Goal: Find specific page/section: Find specific page/section

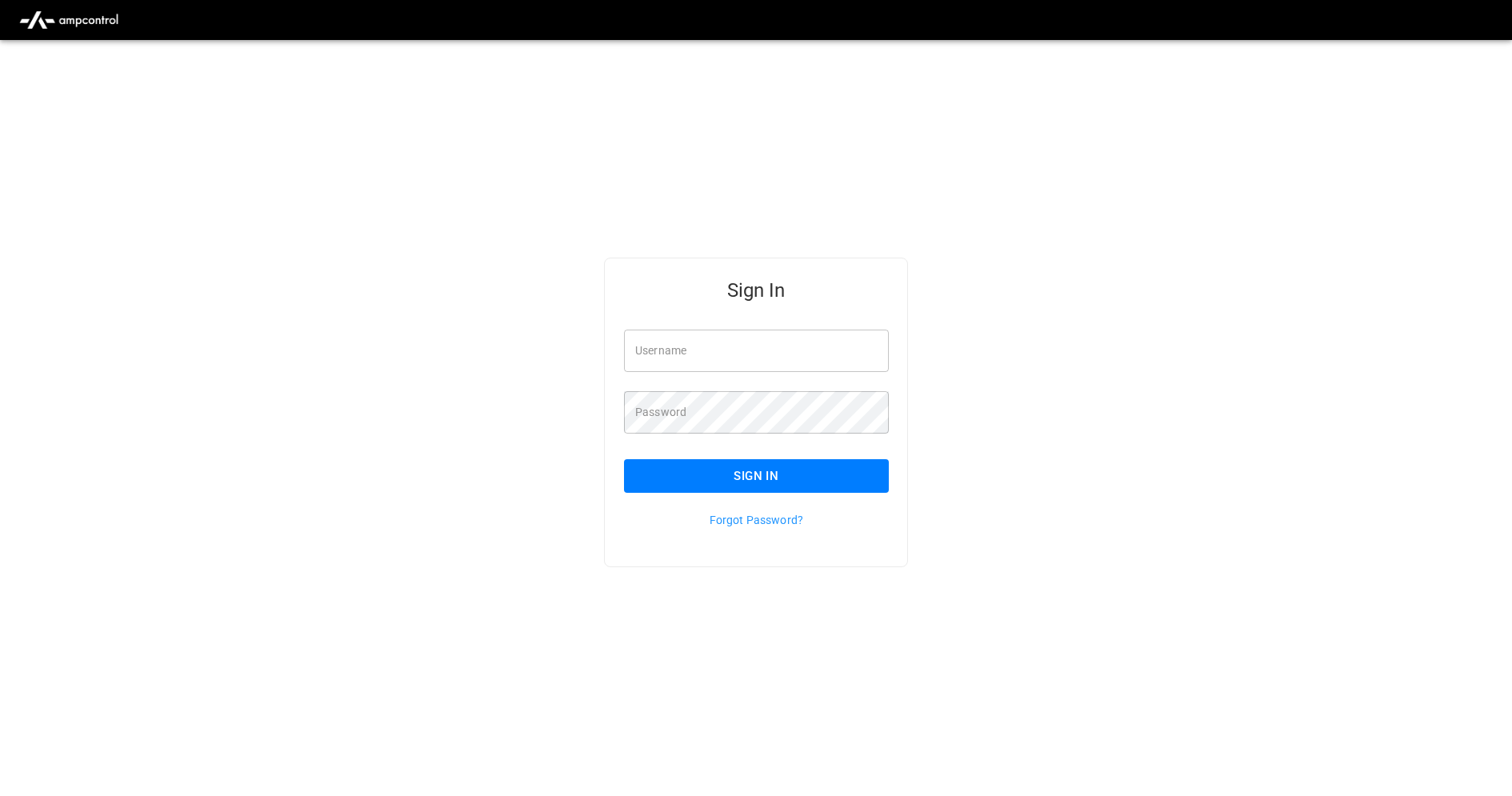
type input "**********"
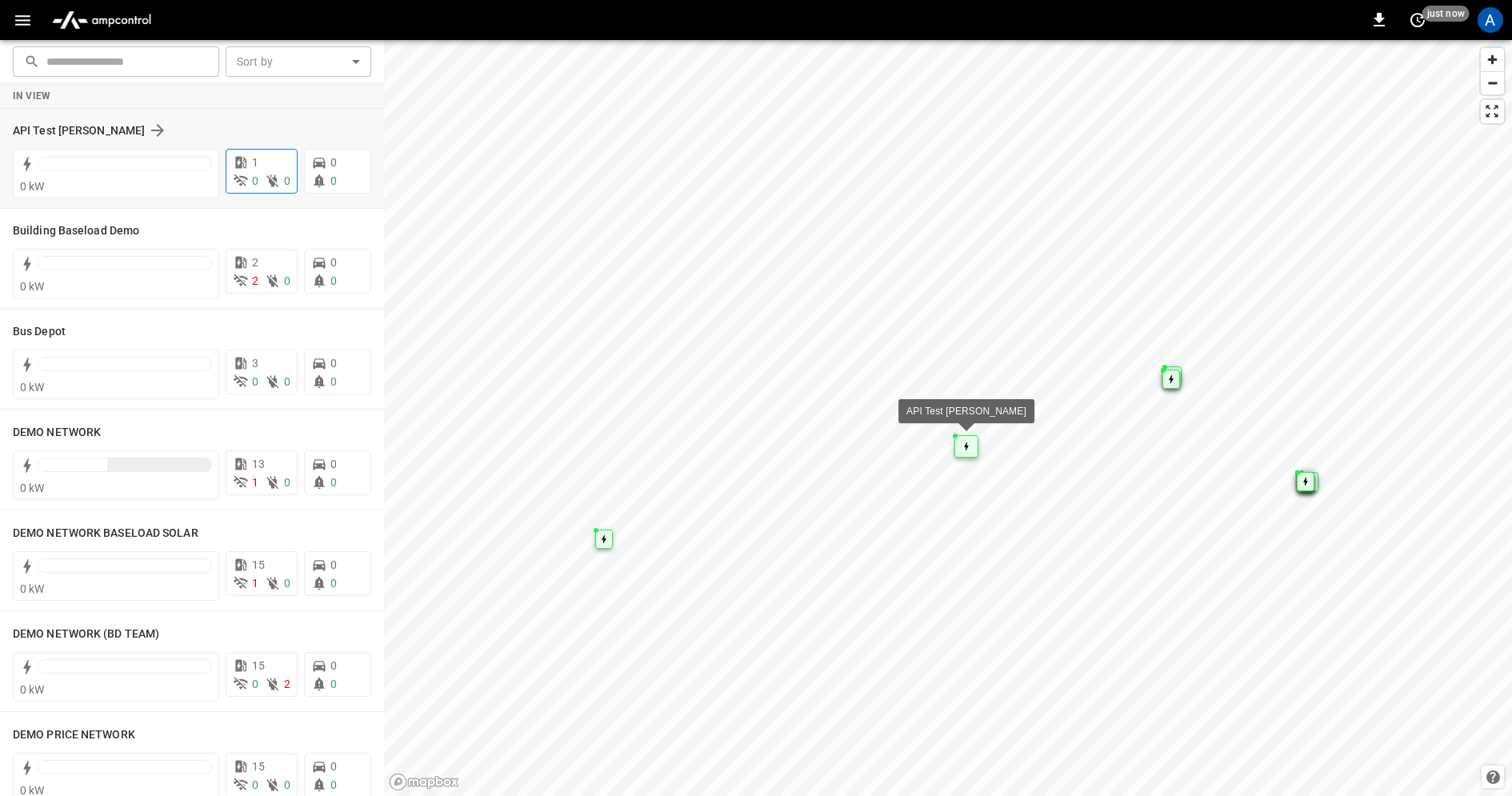
click at [254, 178] on span "0" at bounding box center [256, 180] width 7 height 13
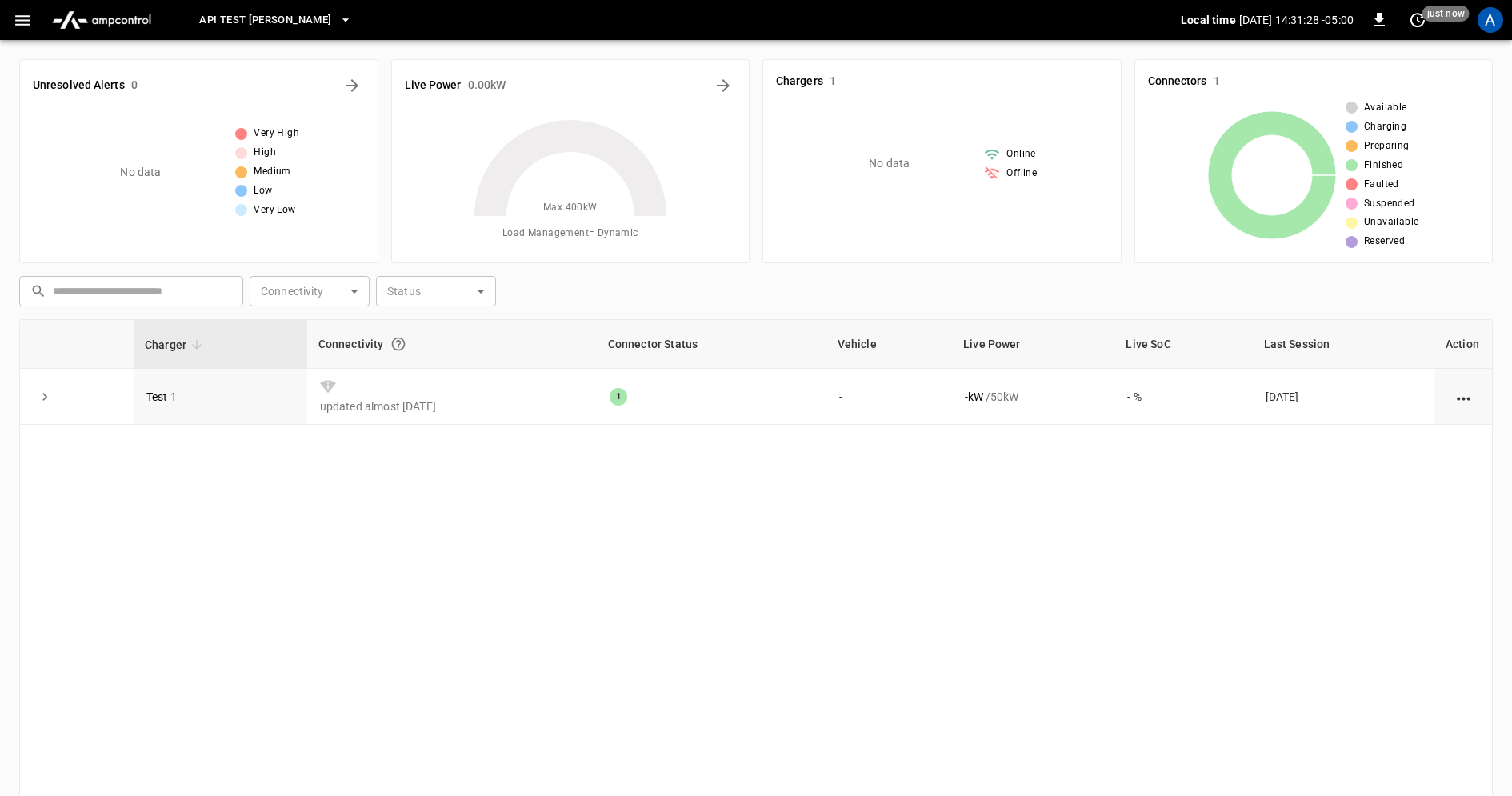
click at [25, 23] on icon "button" at bounding box center [23, 20] width 20 height 20
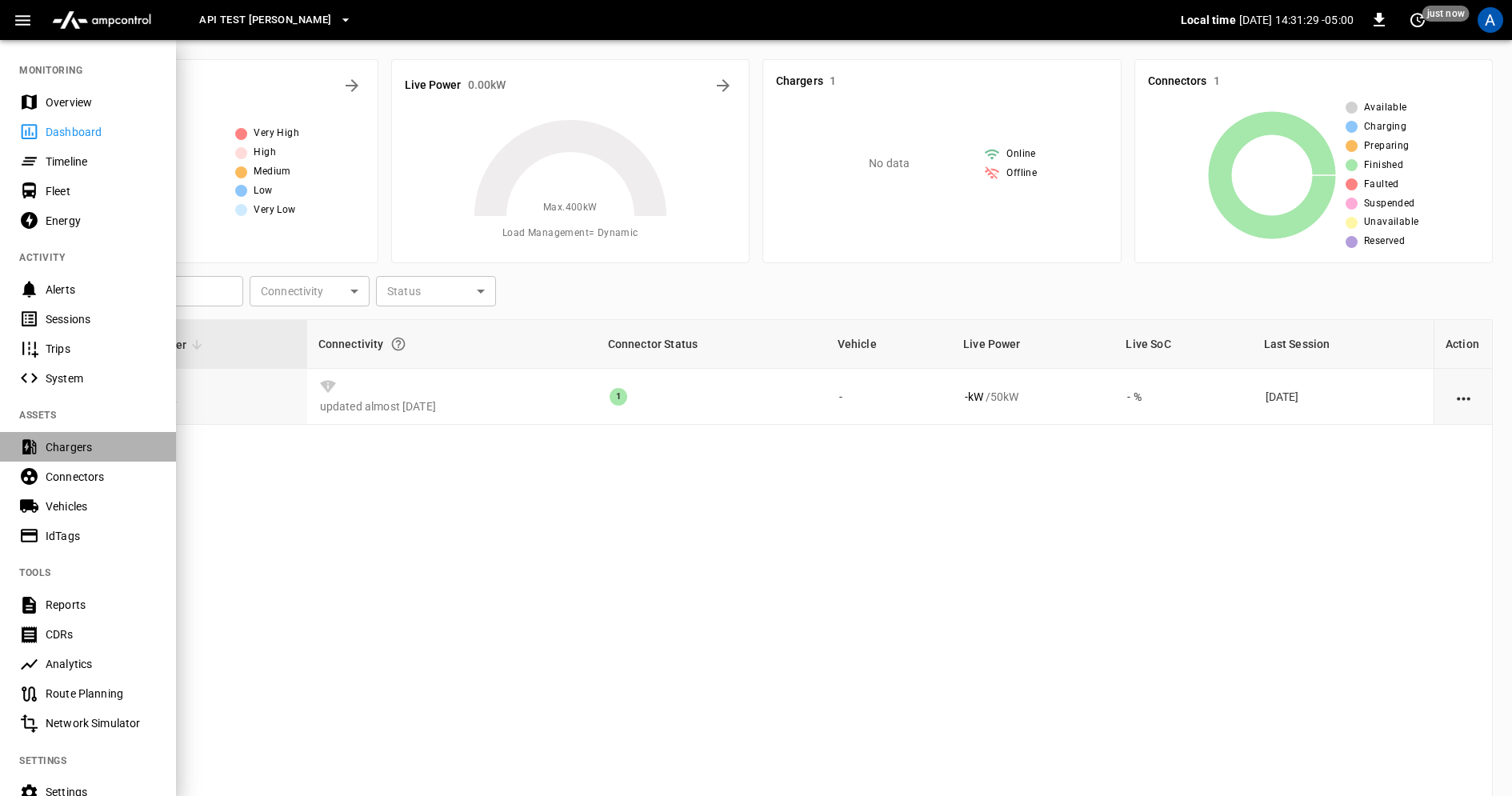
click at [105, 447] on div "Chargers" at bounding box center [101, 447] width 111 height 16
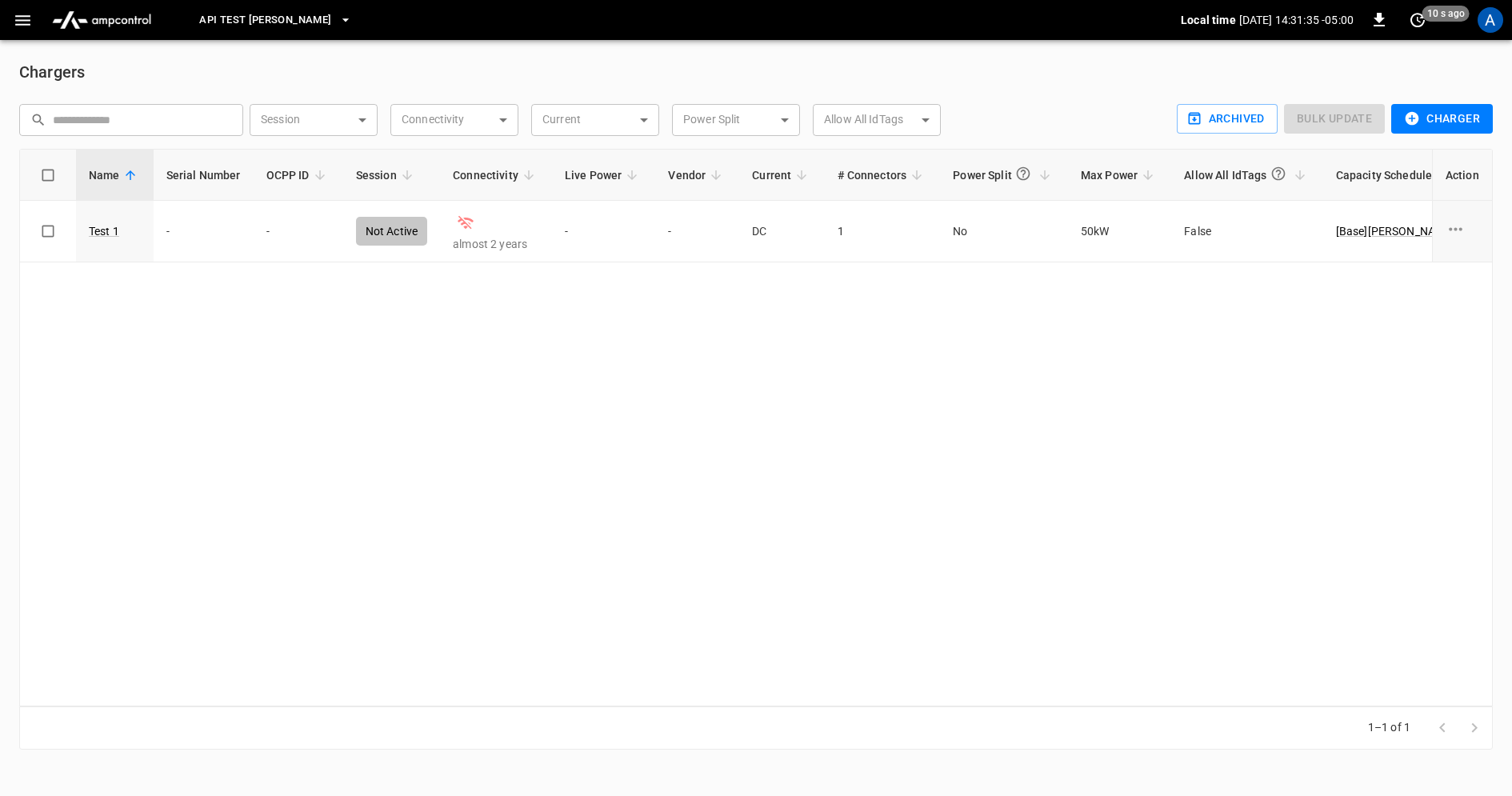
click at [338, 23] on icon "button" at bounding box center [345, 19] width 16 height 16
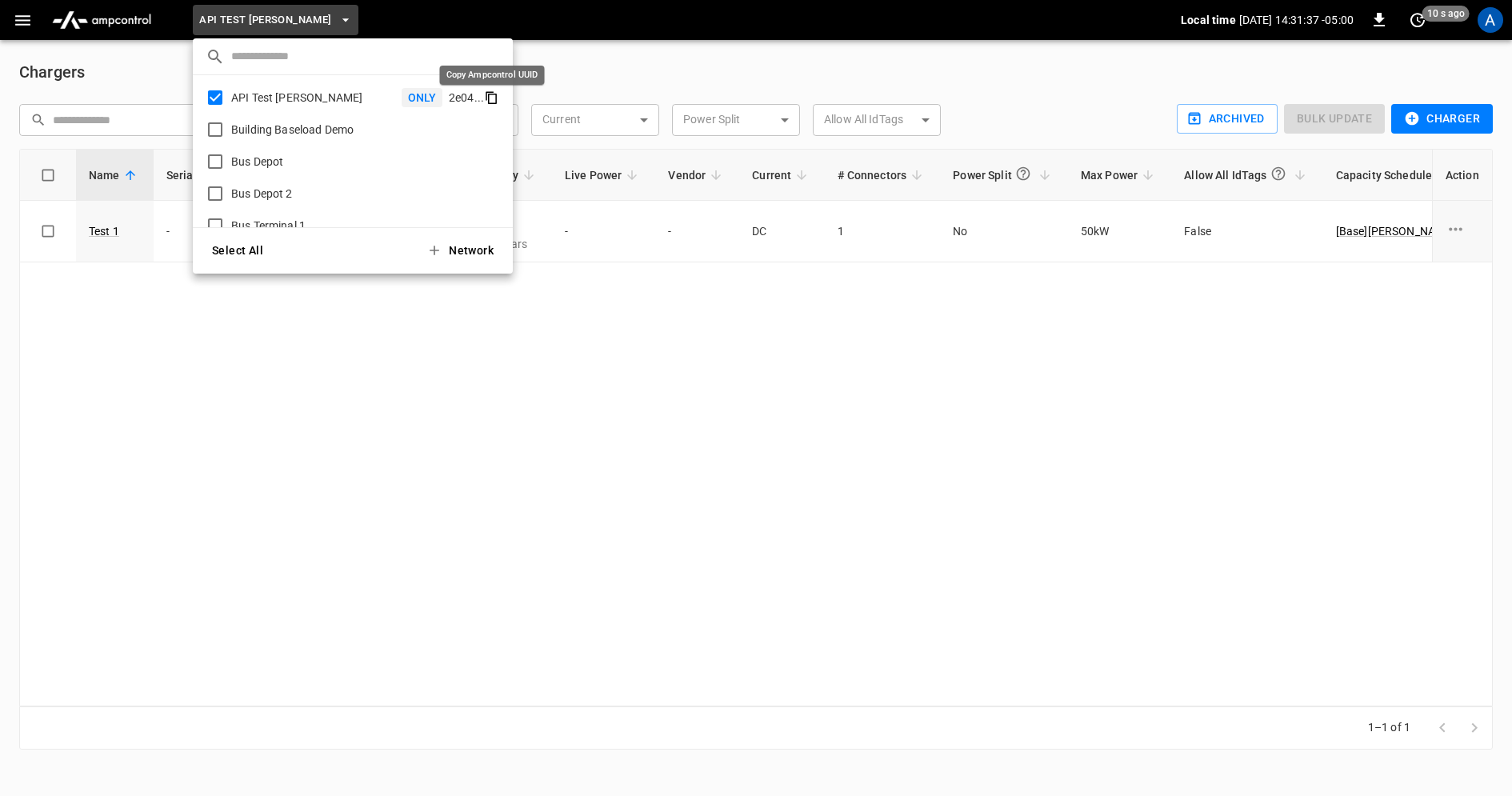
click at [495, 102] on icon "copy" at bounding box center [492, 99] width 8 height 10
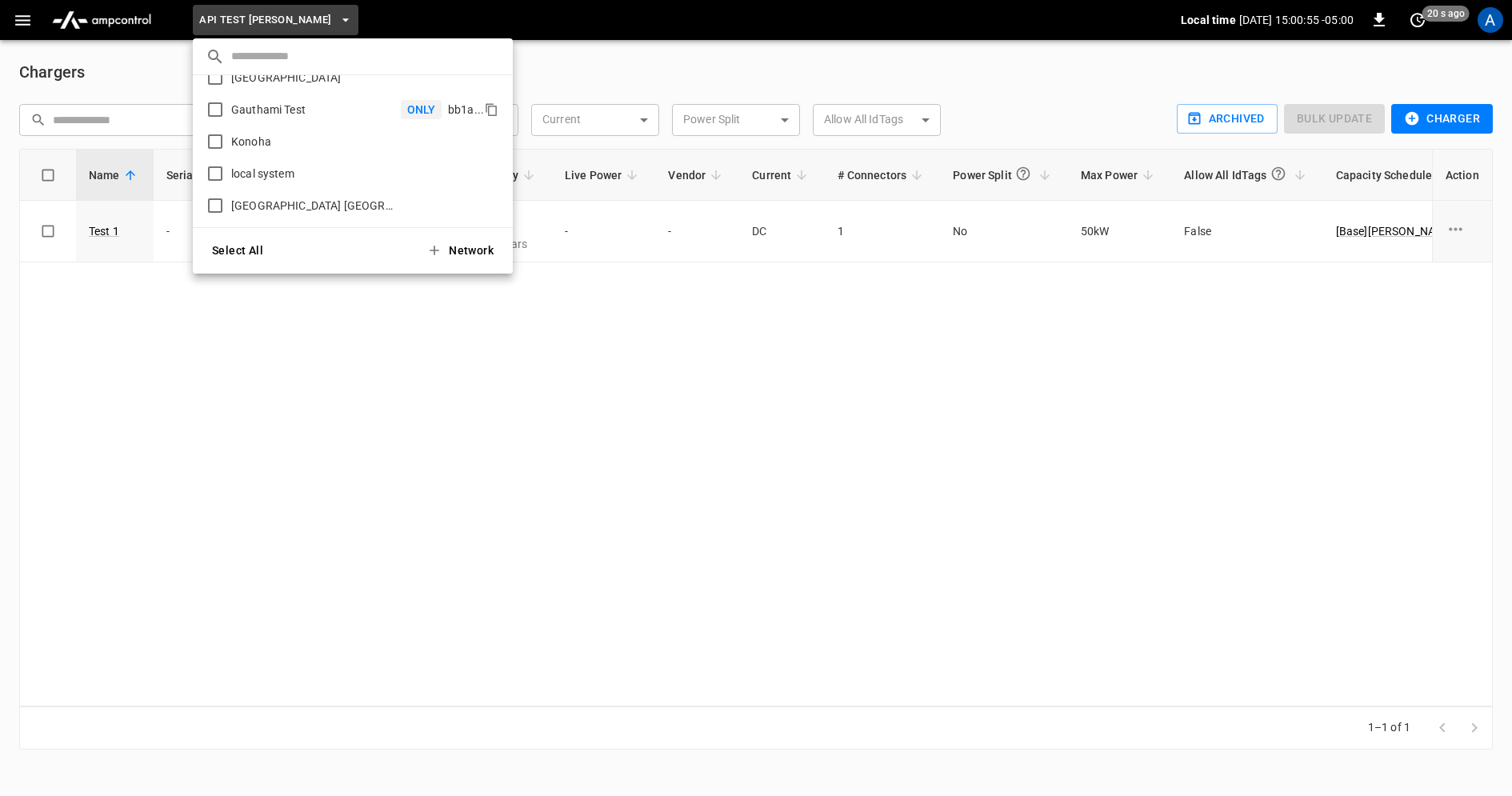
click at [326, 114] on p "Gauthami Test" at bounding box center [313, 109] width 176 height 16
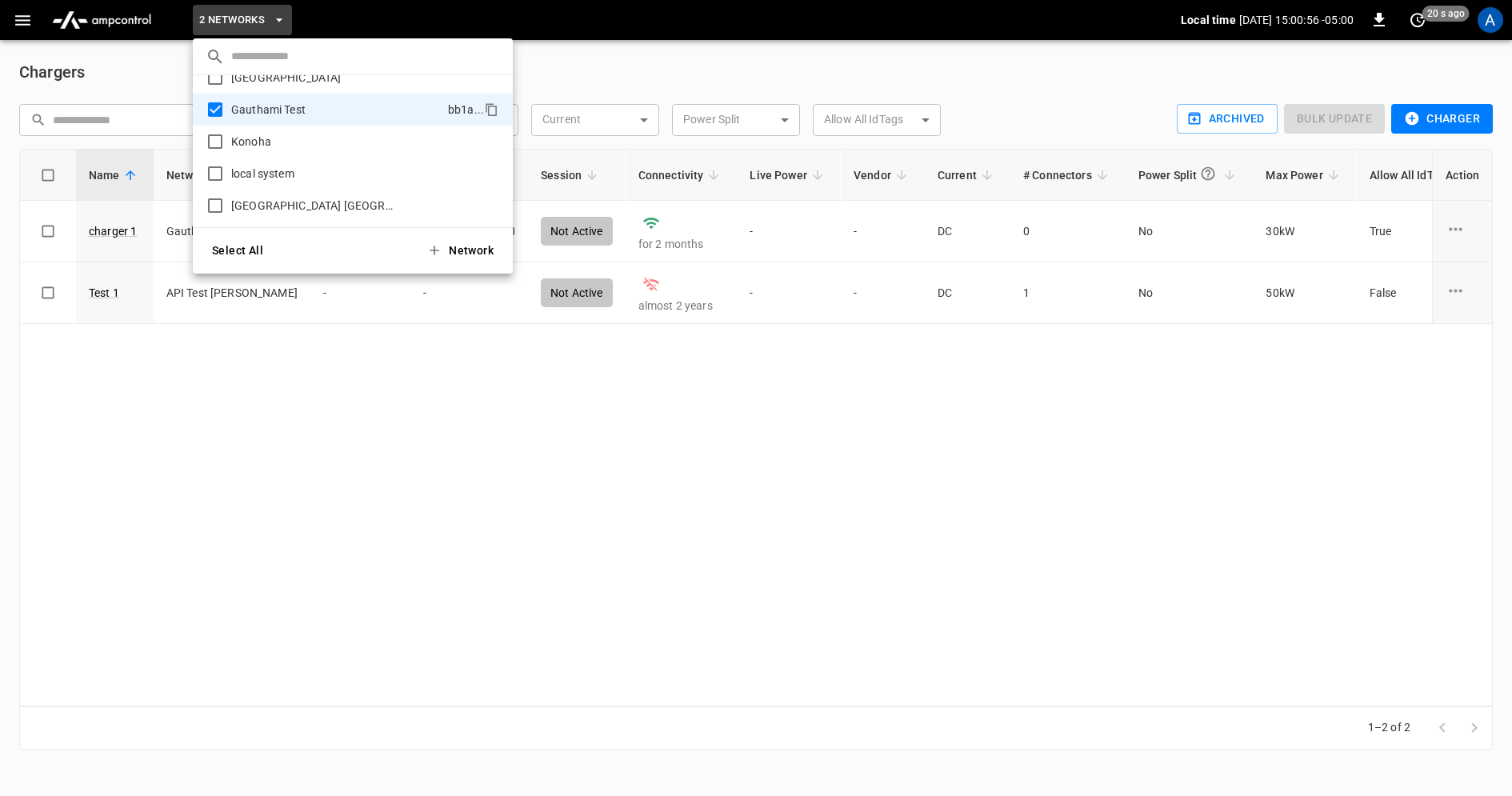
click at [331, 450] on div at bounding box center [756, 398] width 1512 height 796
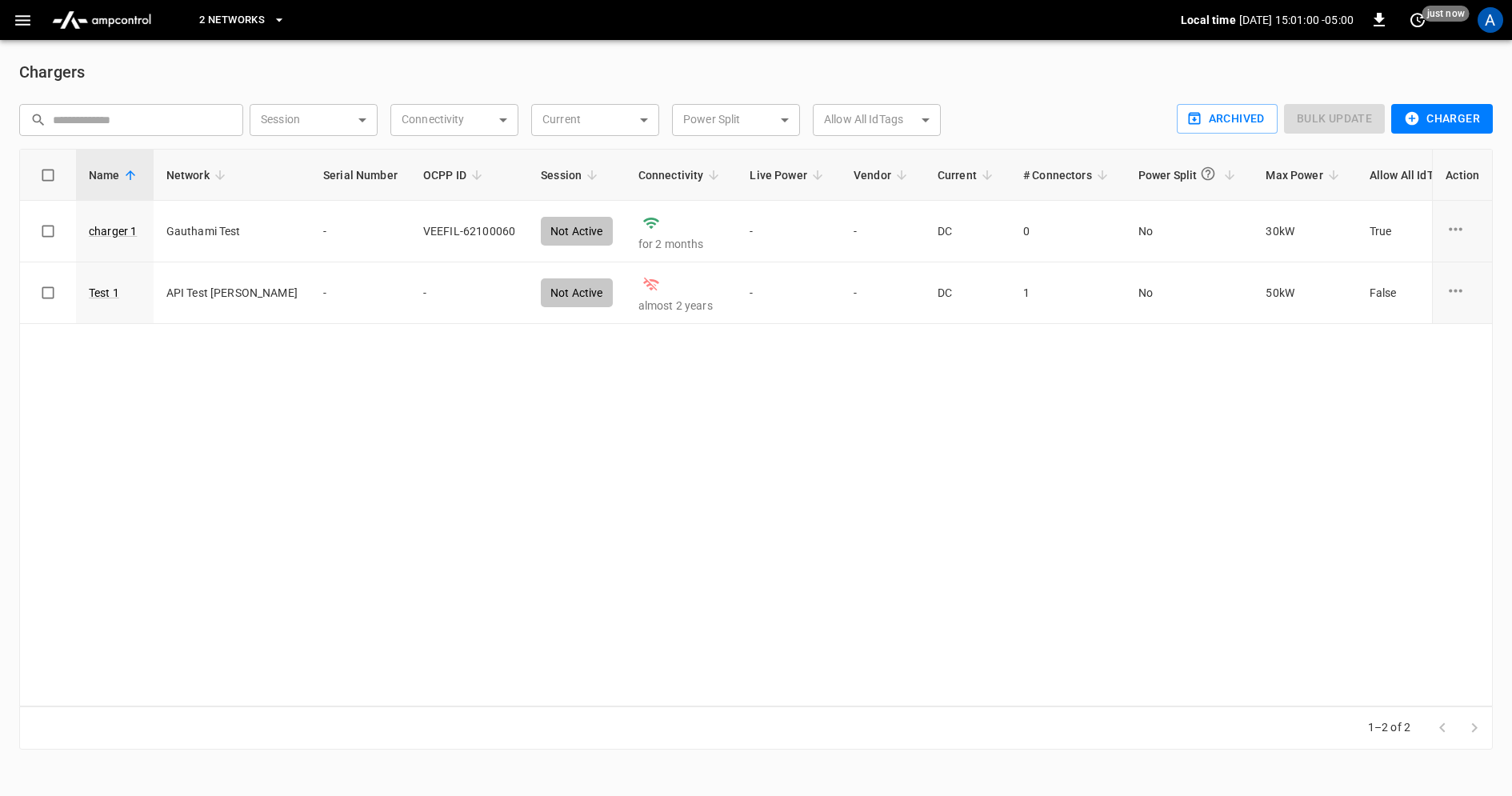
click at [275, 26] on icon "button" at bounding box center [279, 19] width 16 height 16
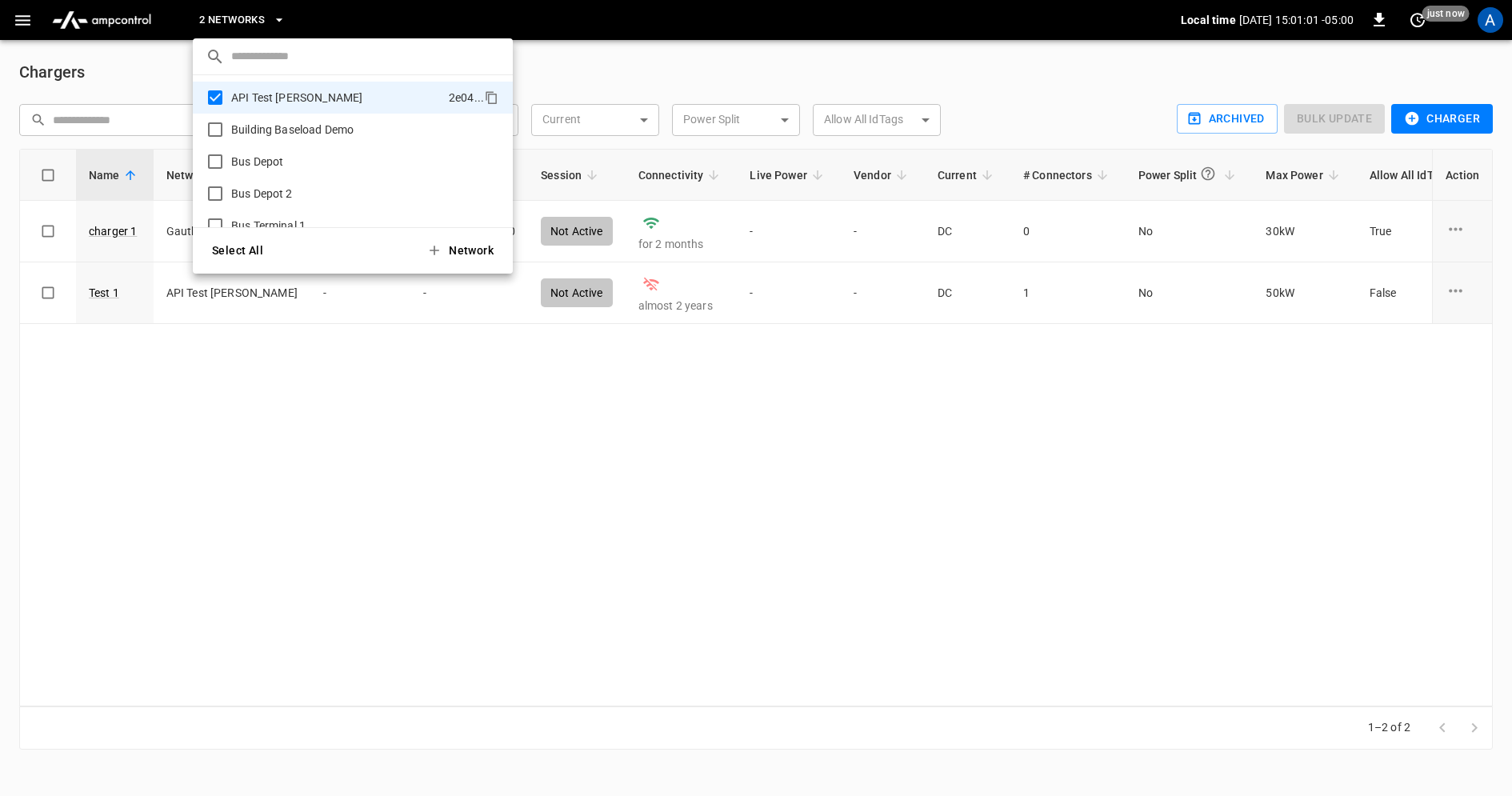
scroll to position [858, 0]
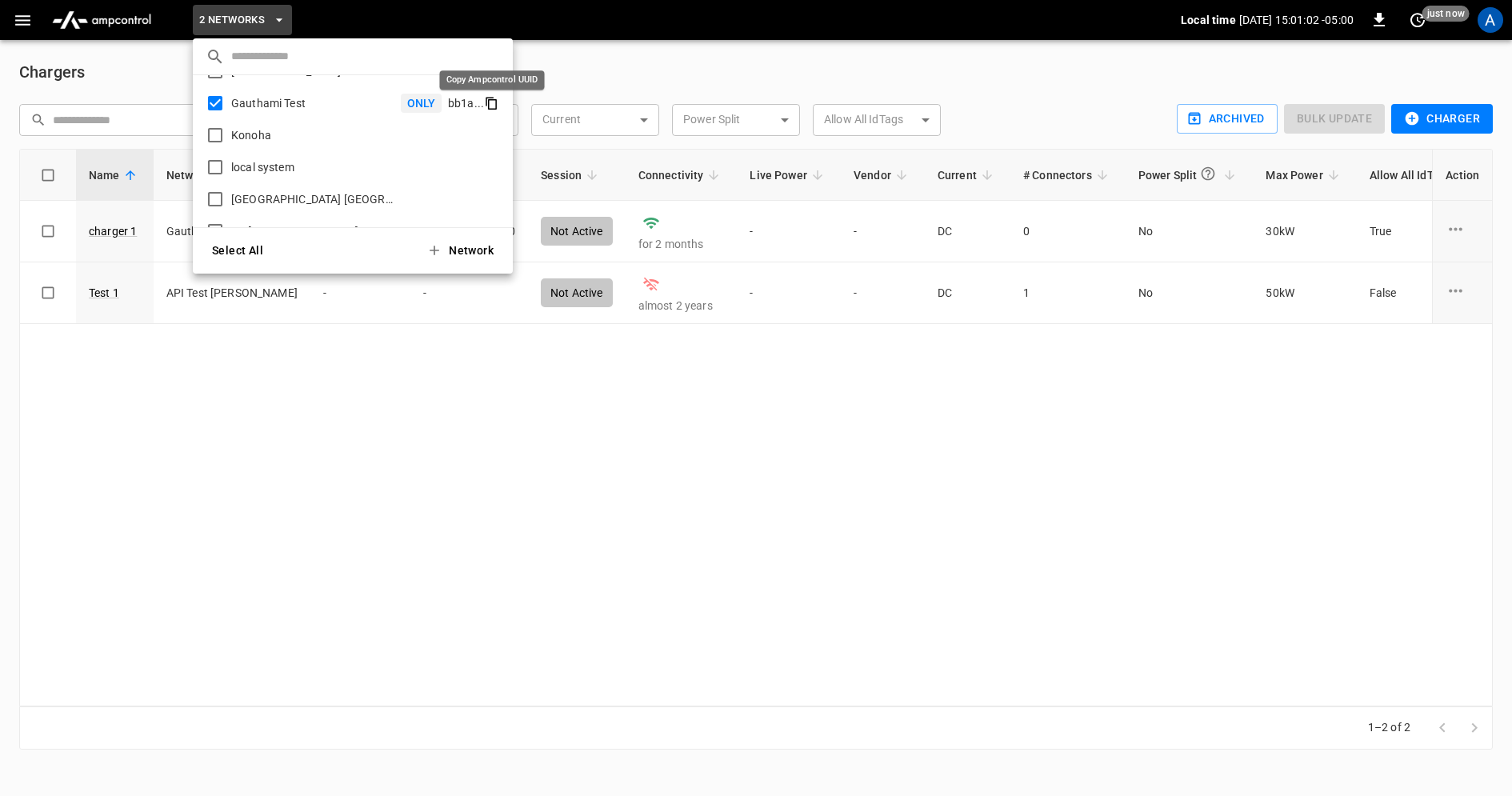
click at [489, 101] on icon "copy" at bounding box center [490, 103] width 14 height 14
click at [1493, 26] on div at bounding box center [756, 398] width 1512 height 796
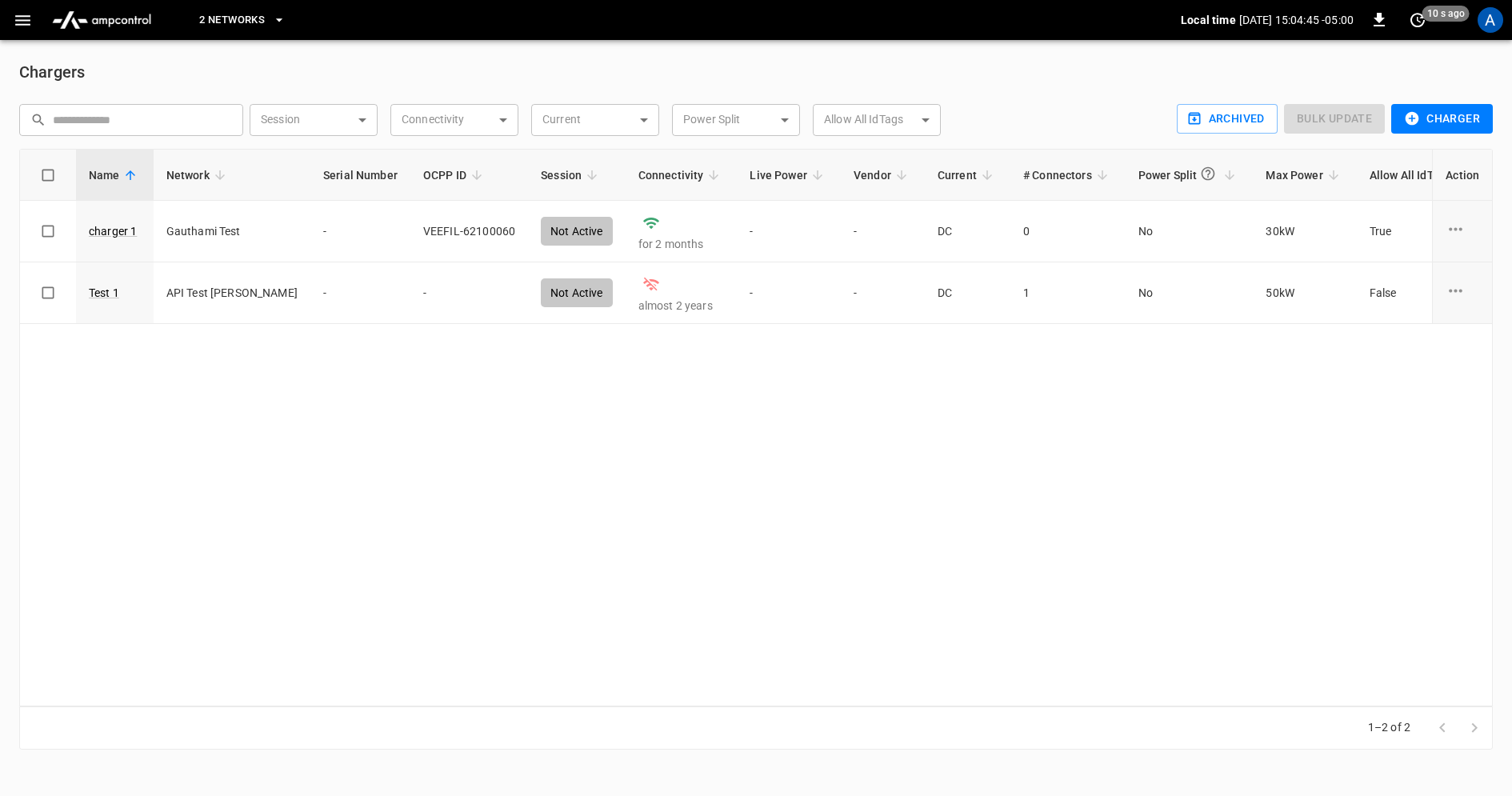
click at [1493, 26] on div "A" at bounding box center [1490, 20] width 26 height 26
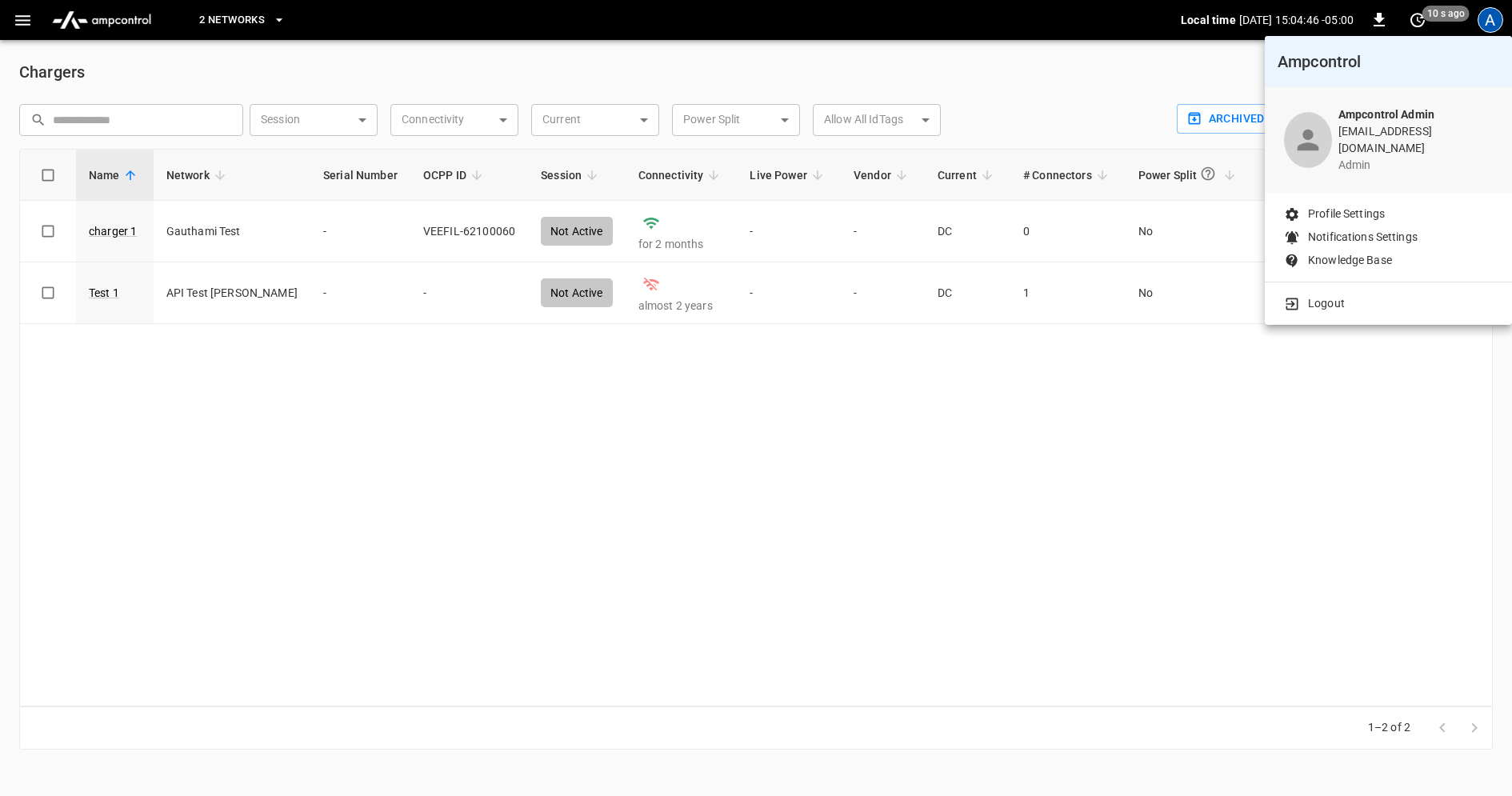
click at [1357, 295] on li "Logout" at bounding box center [1388, 303] width 209 height 17
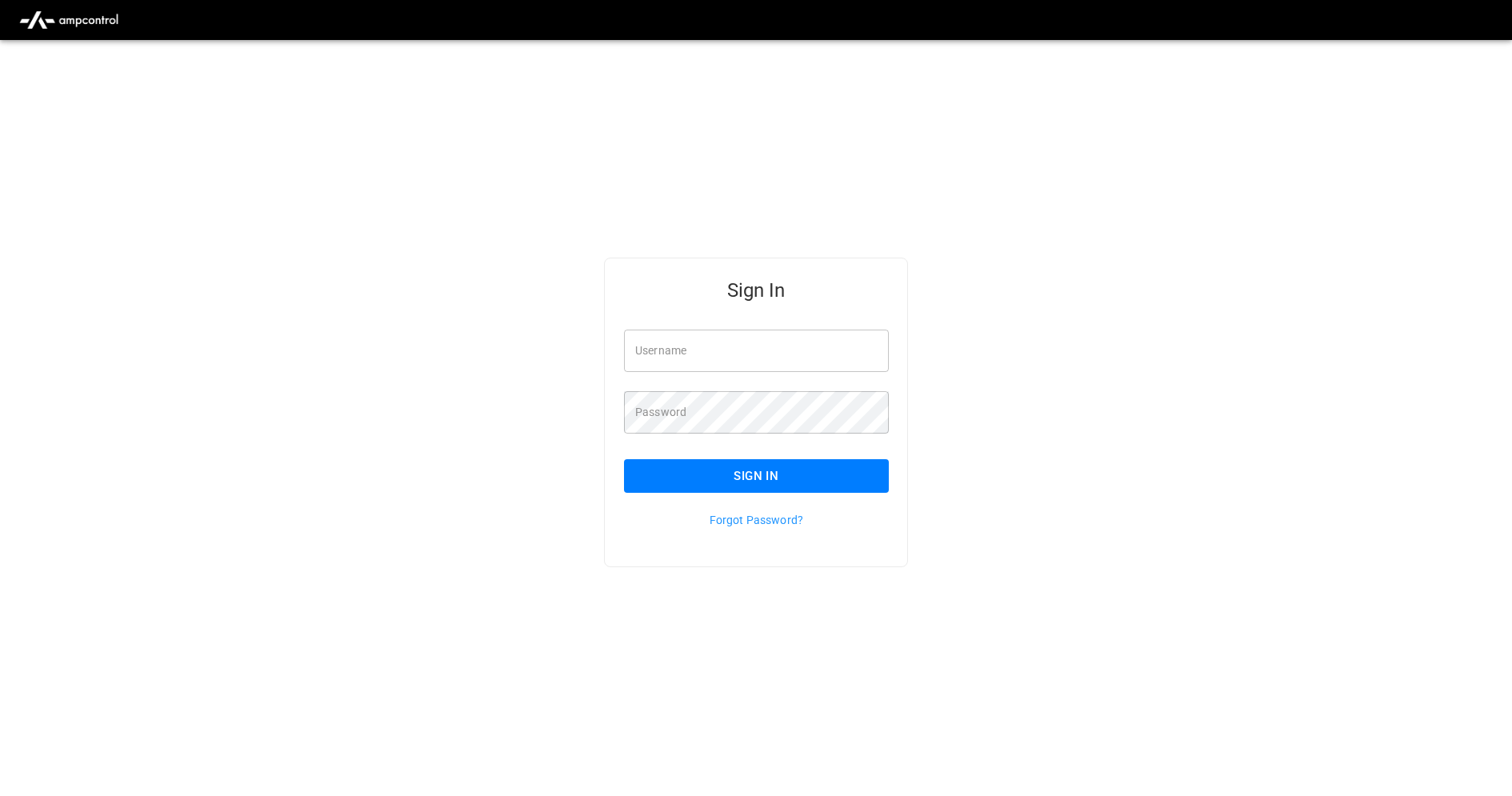
type input "**********"
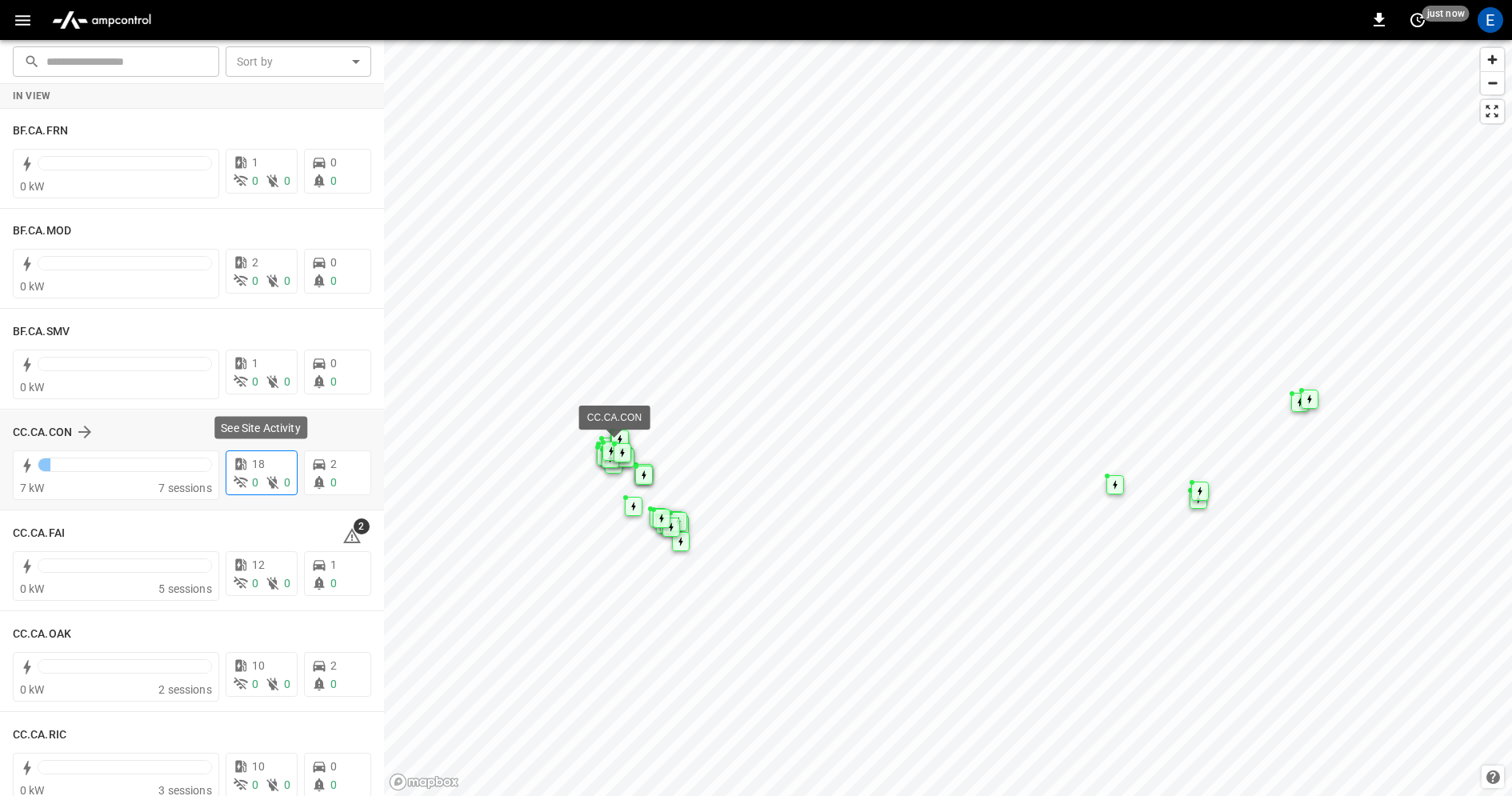
click at [285, 457] on div "18" at bounding box center [261, 464] width 58 height 17
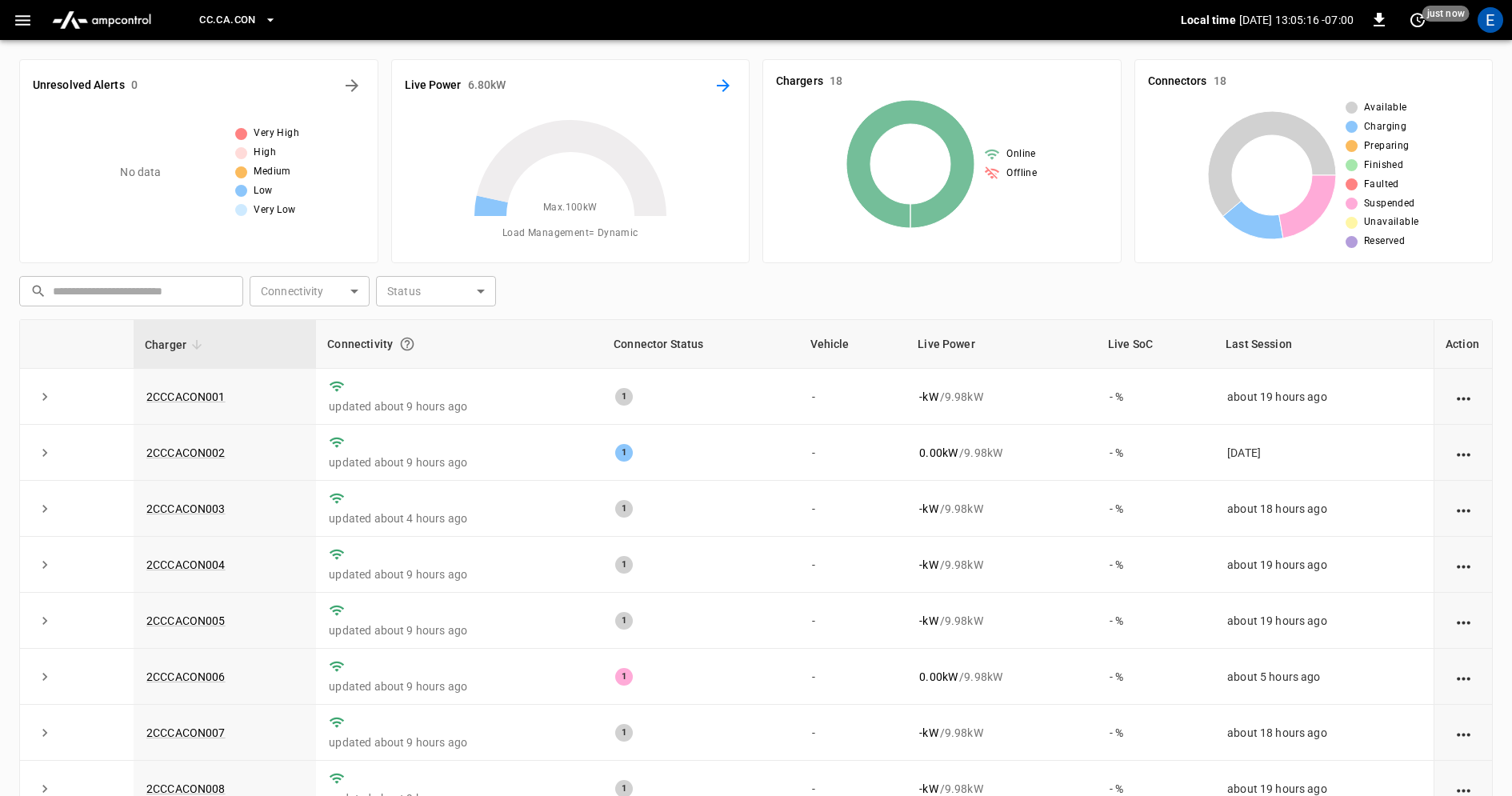
click at [722, 85] on icon "Energy Overview" at bounding box center [722, 85] width 19 height 19
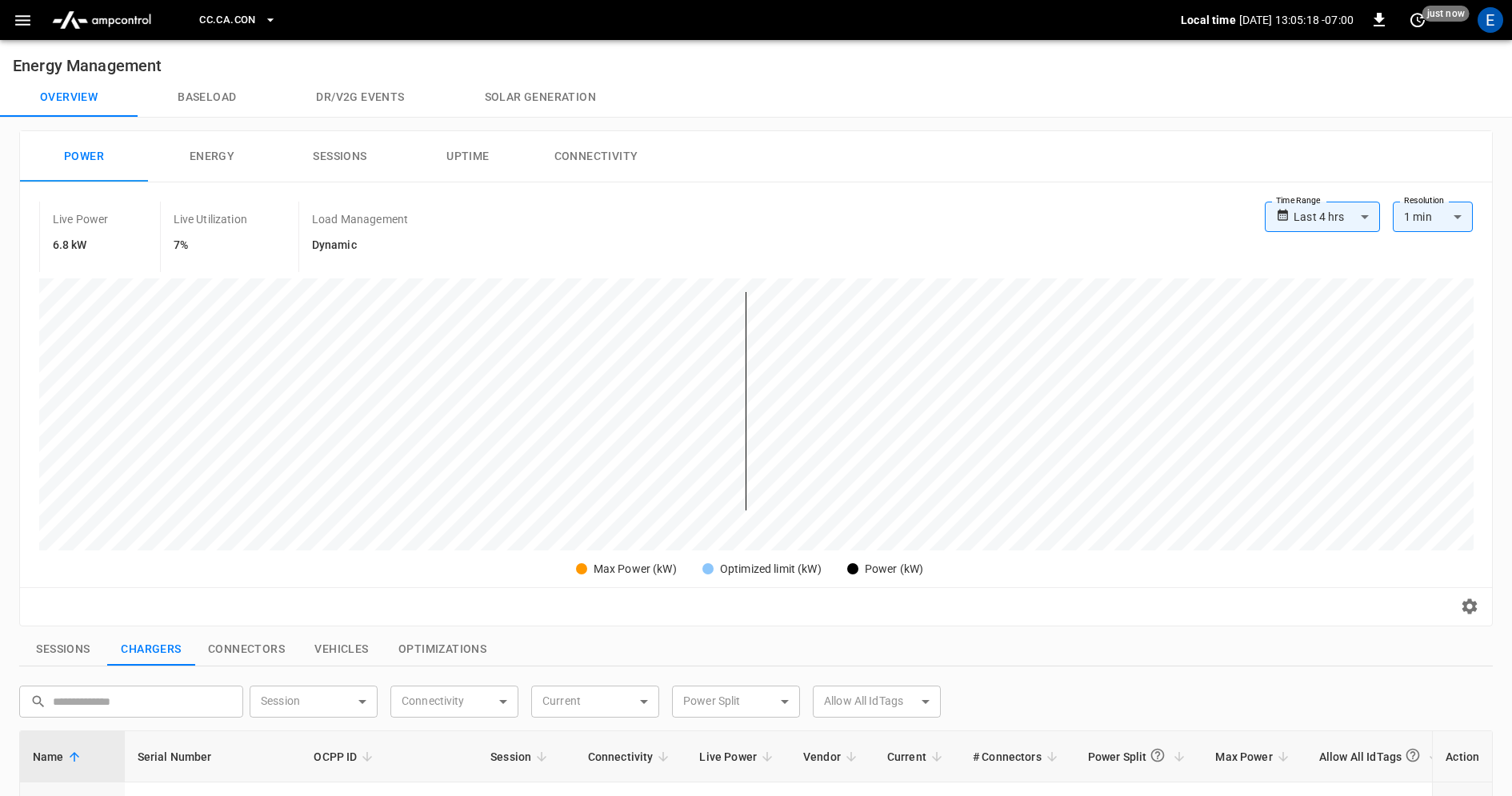
click at [21, 21] on icon "button" at bounding box center [23, 20] width 20 height 20
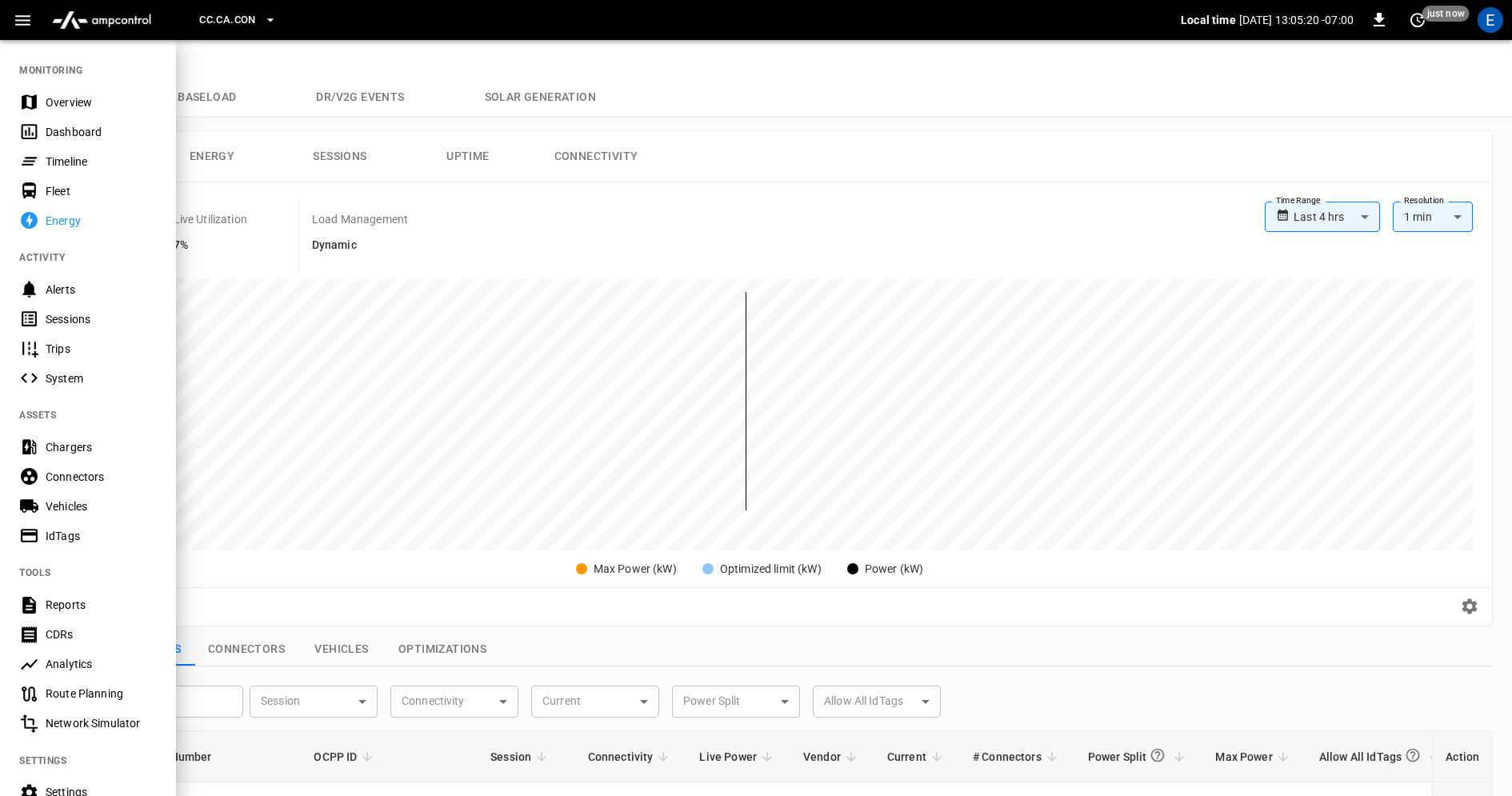
click at [107, 459] on div "Chargers" at bounding box center [88, 446] width 176 height 29
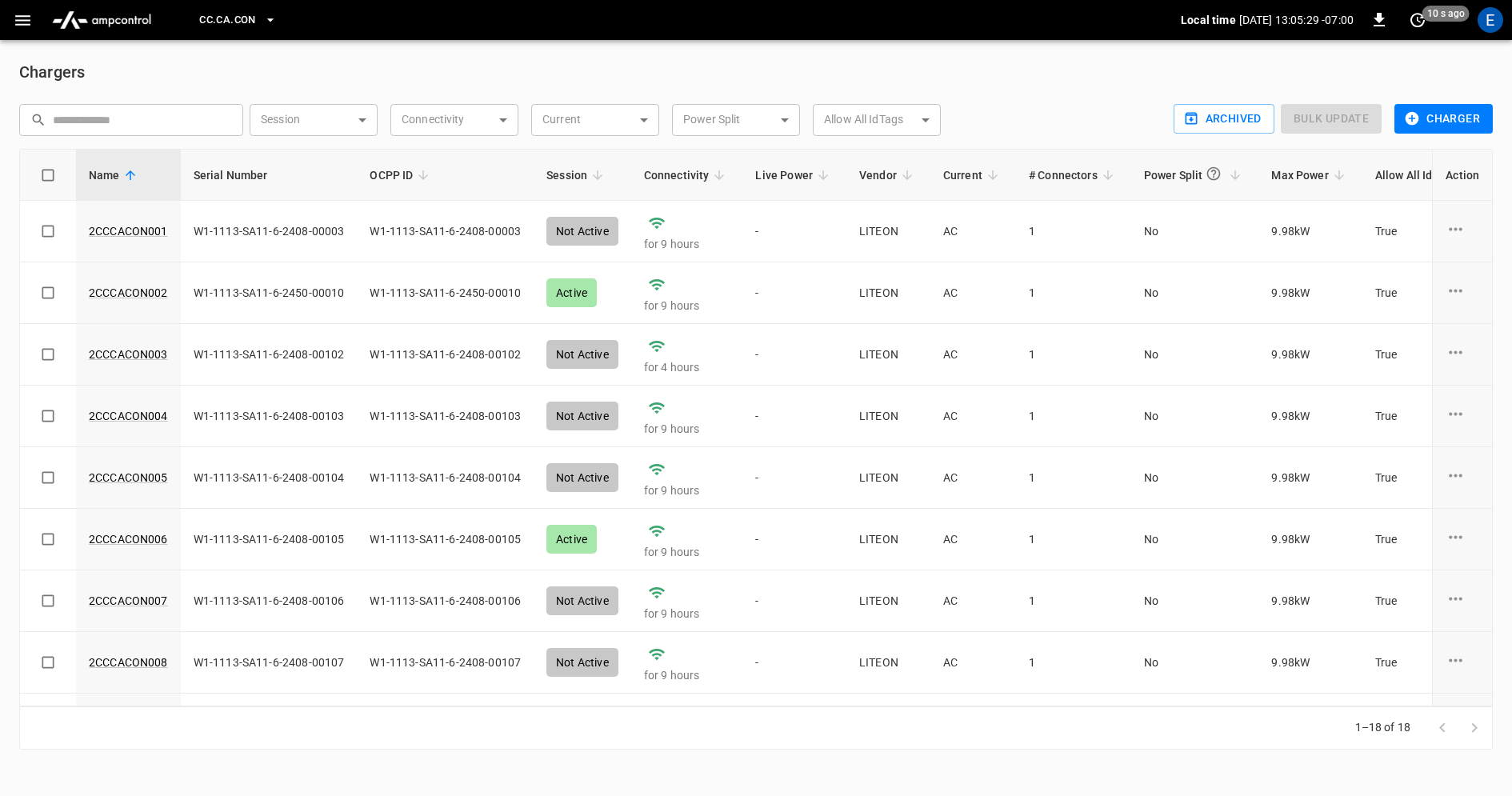
click at [268, 17] on icon "button" at bounding box center [270, 19] width 16 height 16
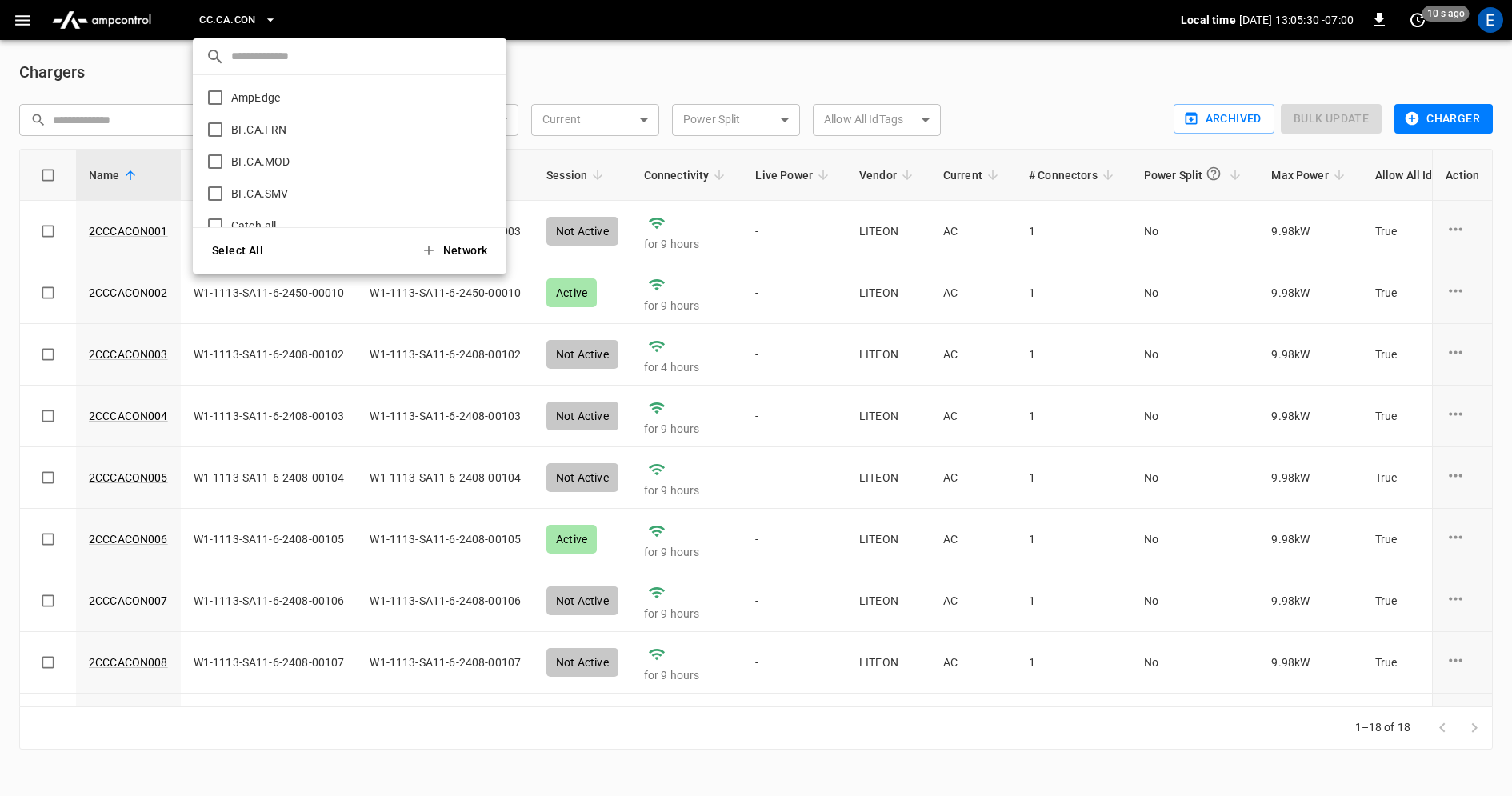
scroll to position [154, 0]
click at [482, 99] on icon "copy" at bounding box center [486, 104] width 8 height 10
